Goal: Task Accomplishment & Management: Manage account settings

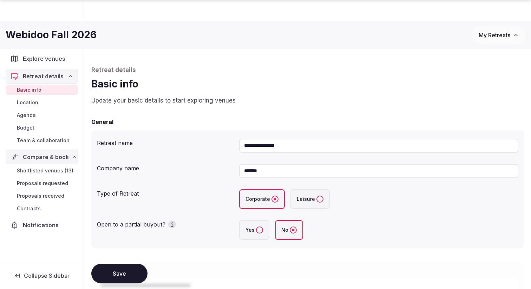
scroll to position [78, 0]
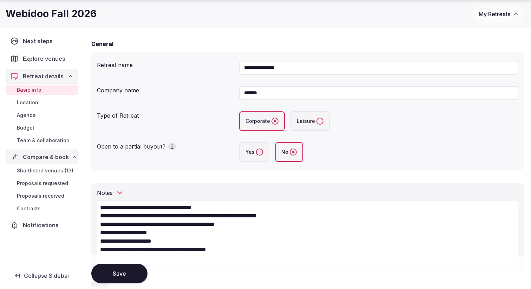
click at [115, 267] on button "Save" at bounding box center [119, 274] width 56 height 20
click at [518, 14] on icon "button" at bounding box center [516, 14] width 6 height 6
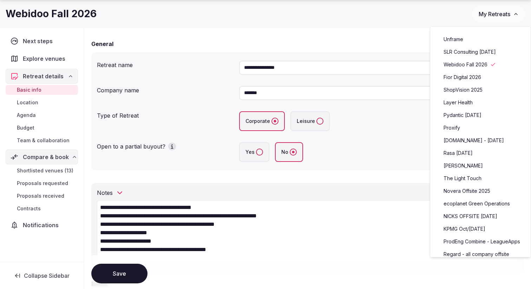
click at [476, 95] on link "ShopVision 2025" at bounding box center [480, 89] width 86 height 11
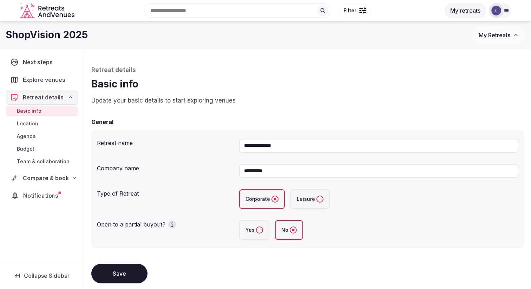
click at [43, 189] on div "Notifications" at bounding box center [41, 195] width 71 height 14
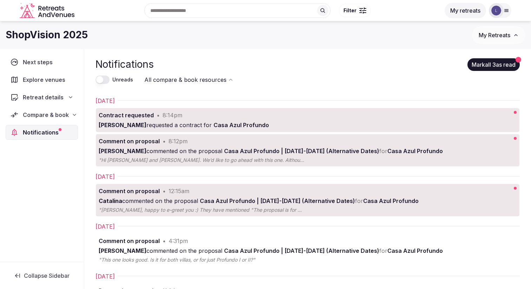
click at [486, 60] on button "Mark all 3 as read" at bounding box center [494, 64] width 52 height 13
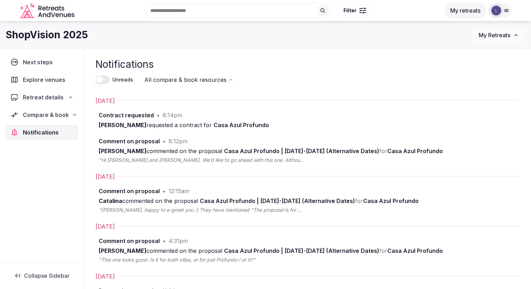
click at [363, 160] on link "Comment on proposal • 8:12pm [PERSON_NAME] commented on the proposal Casa Azul …" at bounding box center [308, 150] width 424 height 32
